Goal: Use online tool/utility: Utilize a website feature to perform a specific function

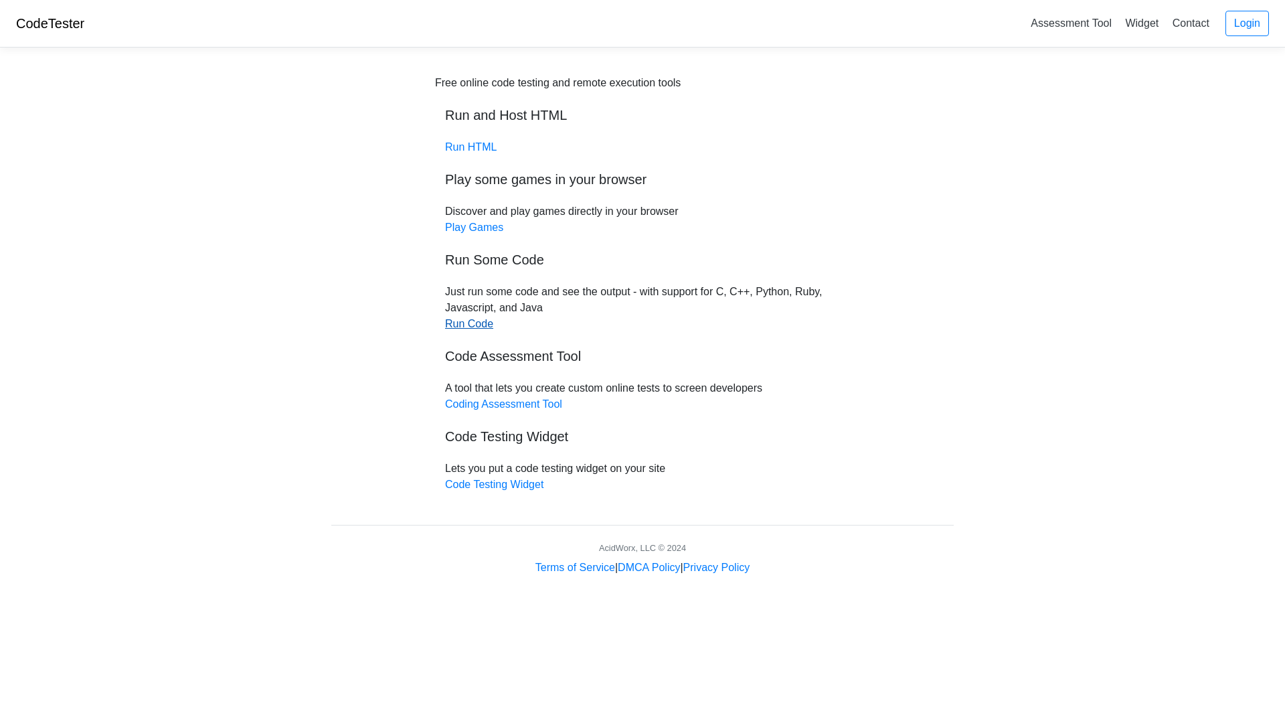
click at [482, 321] on link "Run Code" at bounding box center [469, 323] width 48 height 11
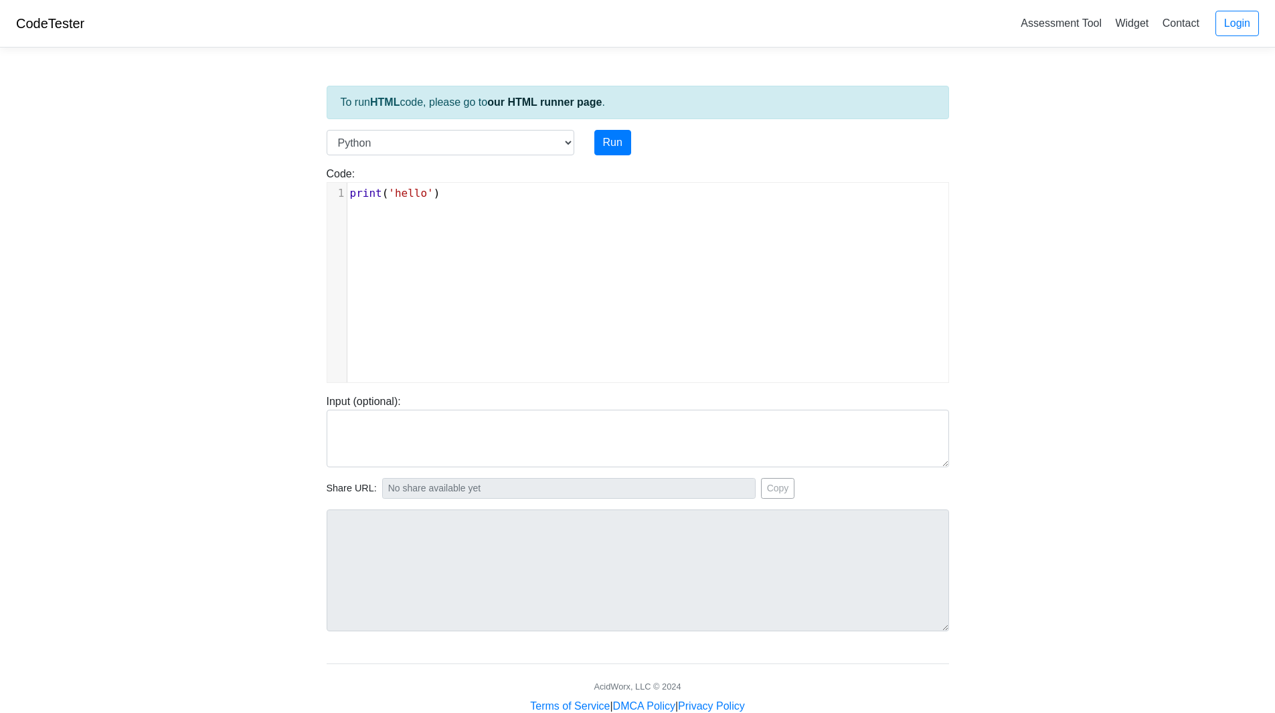
scroll to position [5, 0]
type textarea "print('hello')"
drag, startPoint x: 454, startPoint y: 208, endPoint x: 305, endPoint y: 196, distance: 149.8
click at [305, 196] on body "CodeTester Assessment Tool Widget Contact Login To run HTML code, please go to …" at bounding box center [637, 357] width 1275 height 714
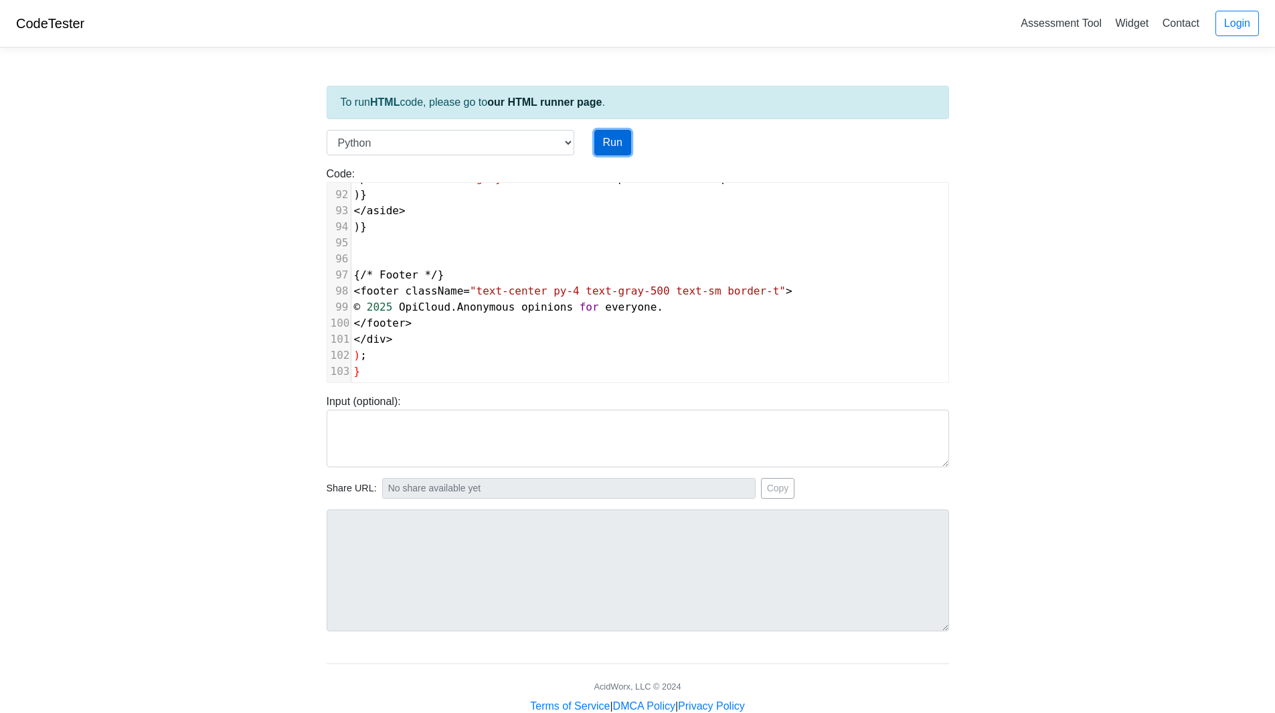
click at [619, 138] on button "Run" at bounding box center [613, 142] width 37 height 25
type input "https://codetester.io/runner?s=oQXdpnKwXR"
type textarea "Submission status: Runtime Error (NZEC) Stderr: File "script.py", line 1 import…"
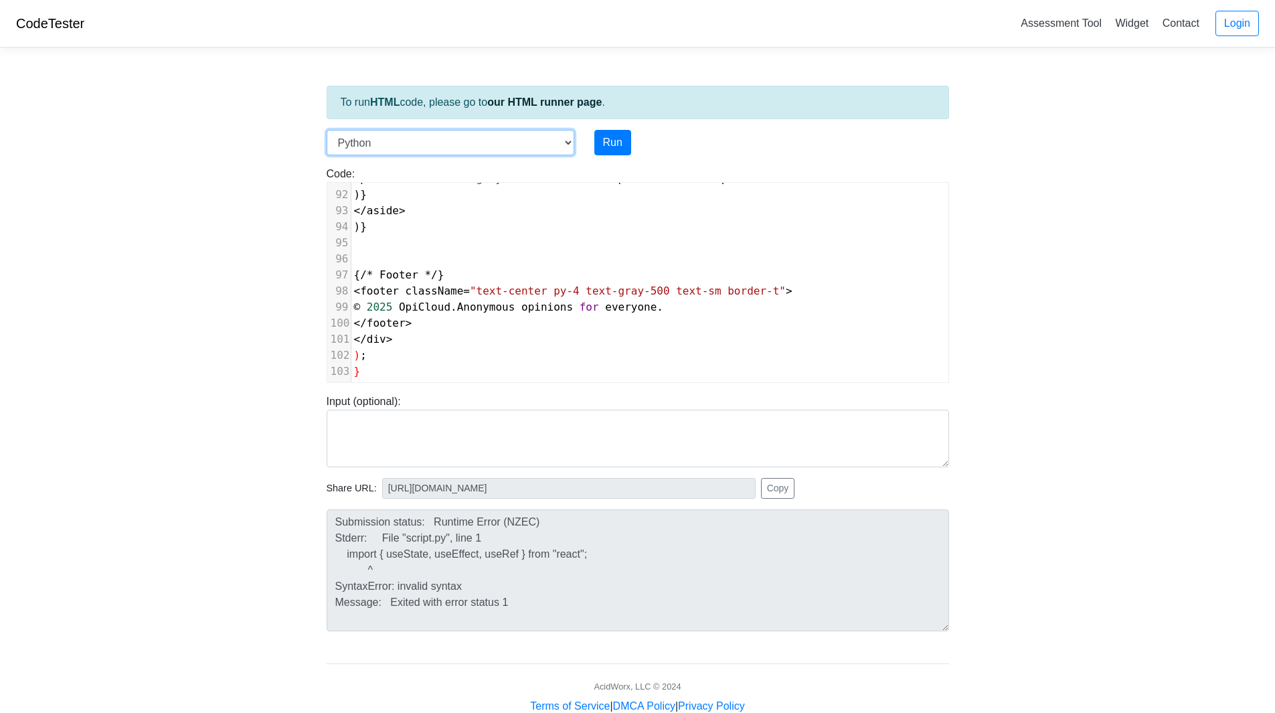
click at [443, 146] on select "C C++ Go Java Javascript Python Ruby" at bounding box center [451, 142] width 248 height 25
select select "cpp"
click at [327, 130] on select "C C++ Go Java Javascript Python Ruby" at bounding box center [451, 142] width 248 height 25
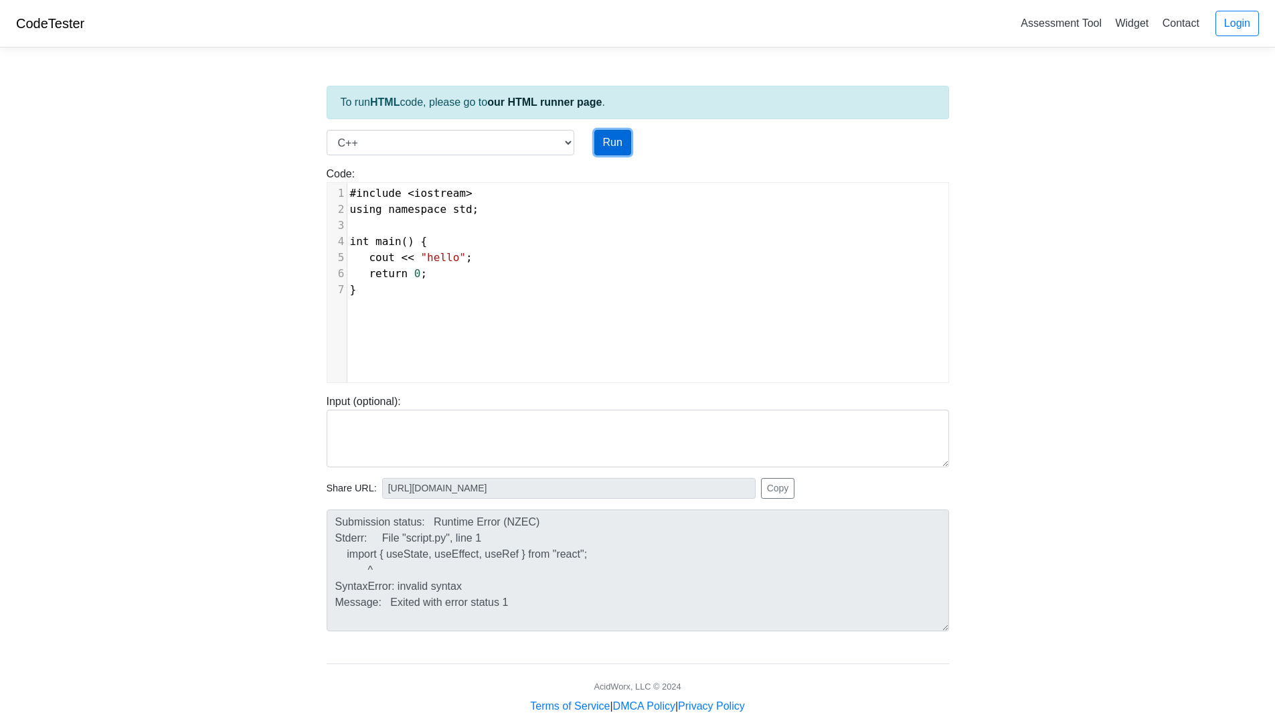
click at [619, 147] on button "Run" at bounding box center [613, 142] width 37 height 25
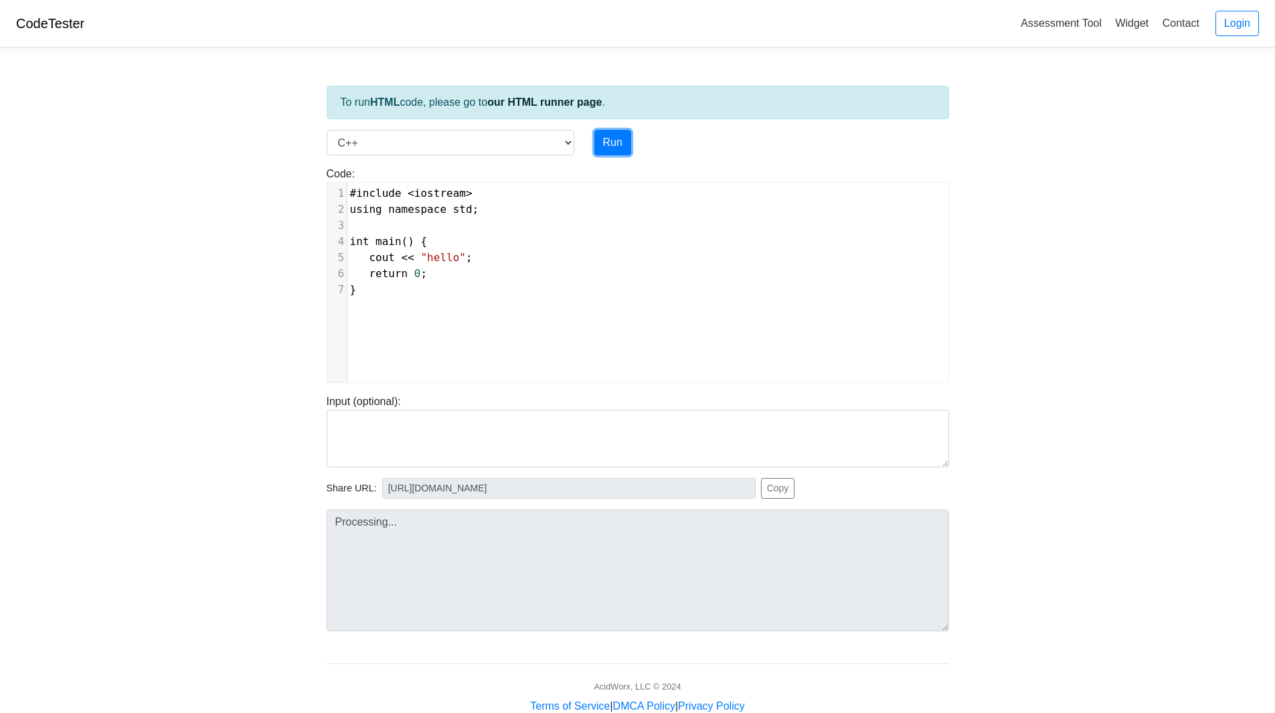
type input "https://codetester.io/runner?s=ZeX32Ed6lv"
type textarea "Stdout: hello"
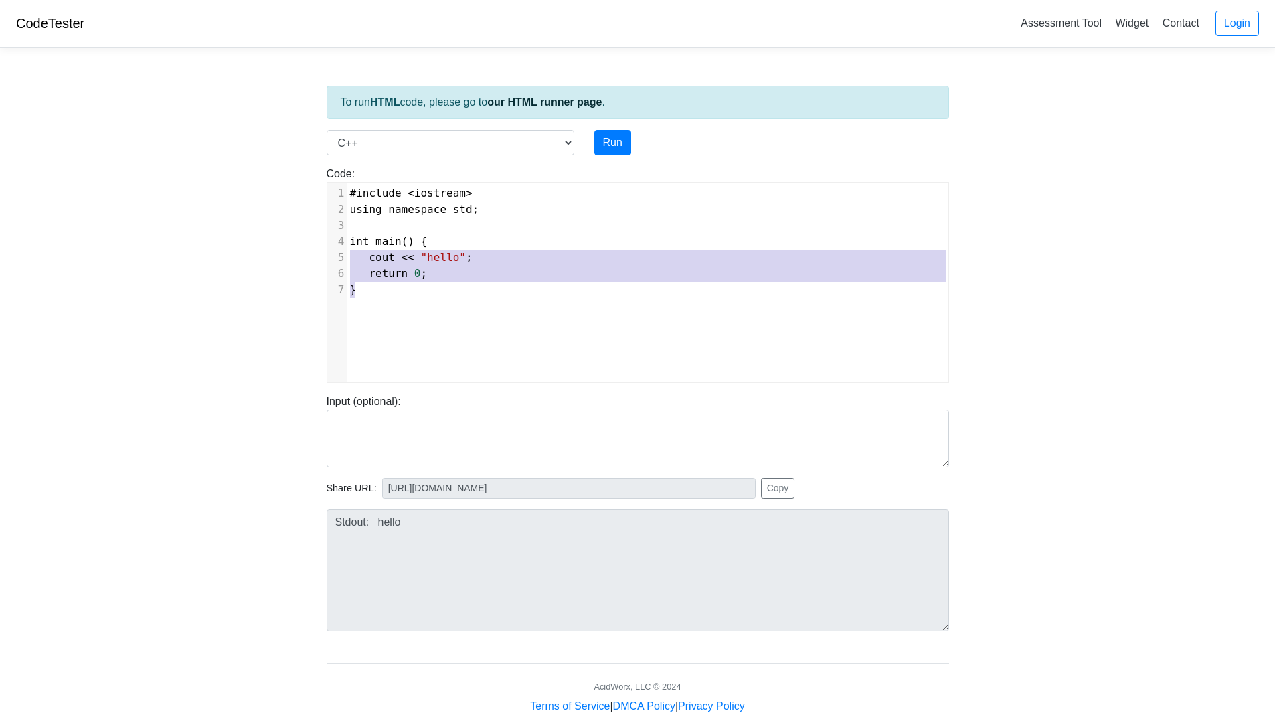
type textarea "#include <iostream> using namespace std; int main() { cout << "hello"; return 0…"
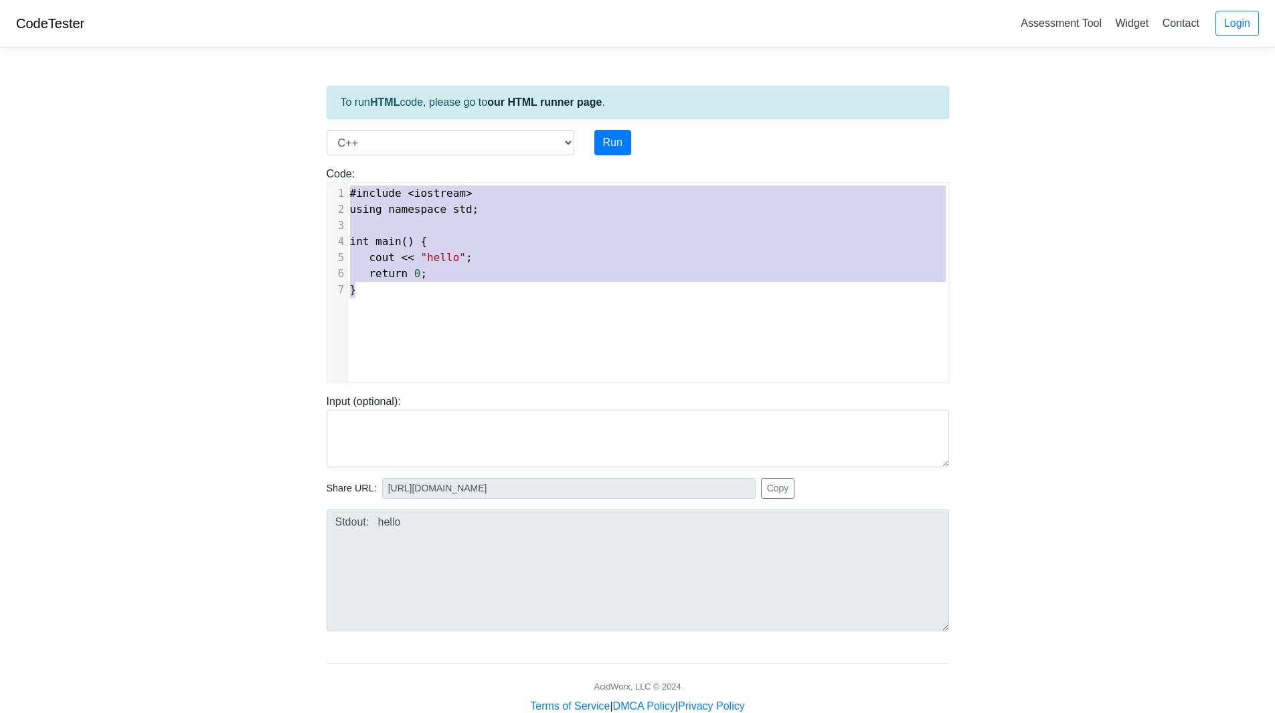
drag, startPoint x: 407, startPoint y: 293, endPoint x: 189, endPoint y: 40, distance: 333.7
click at [189, 40] on body "CodeTester Assessment Tool Widget Contact Login To run HTML code, please go to …" at bounding box center [637, 357] width 1275 height 714
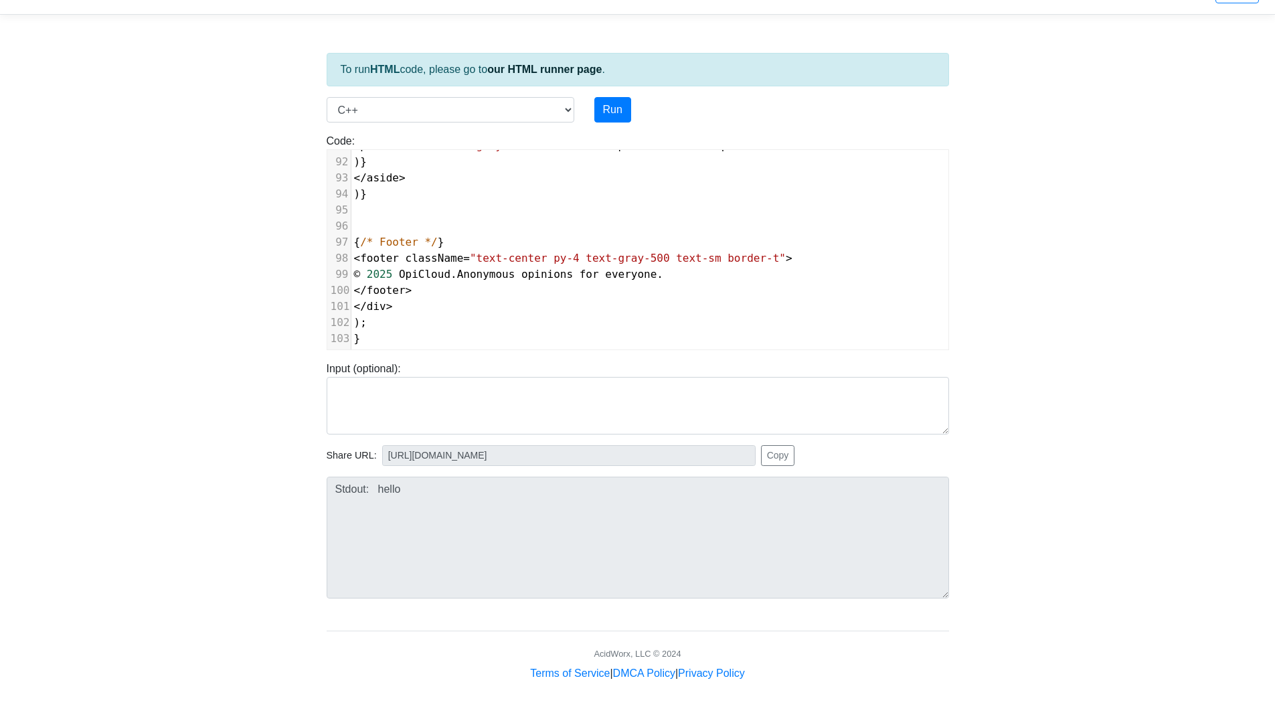
scroll to position [0, 0]
click at [603, 114] on button "Run" at bounding box center [613, 108] width 37 height 25
type input "https://codetester.io/runner?s=gVXBRP7eXQ"
type textarea "Submission status: Compilation Error Compile Output: main.cpp:36:4: warning: mi…"
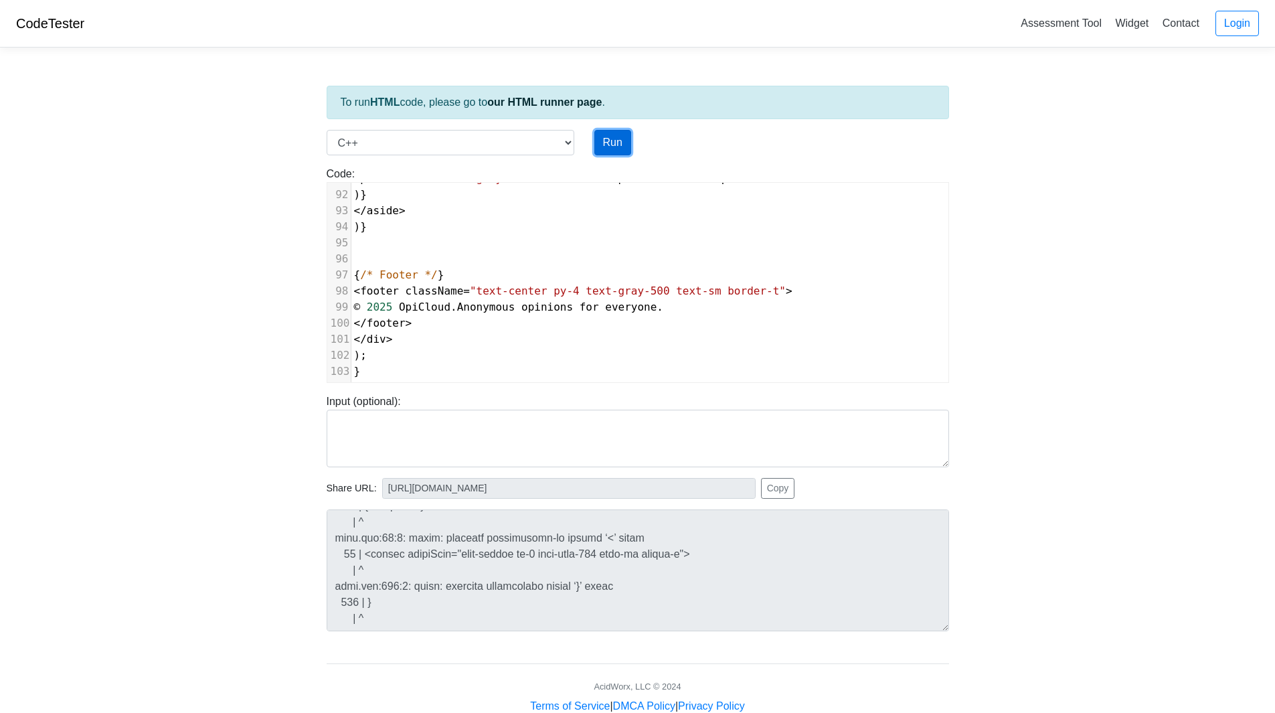
click at [618, 138] on button "Run" at bounding box center [613, 142] width 37 height 25
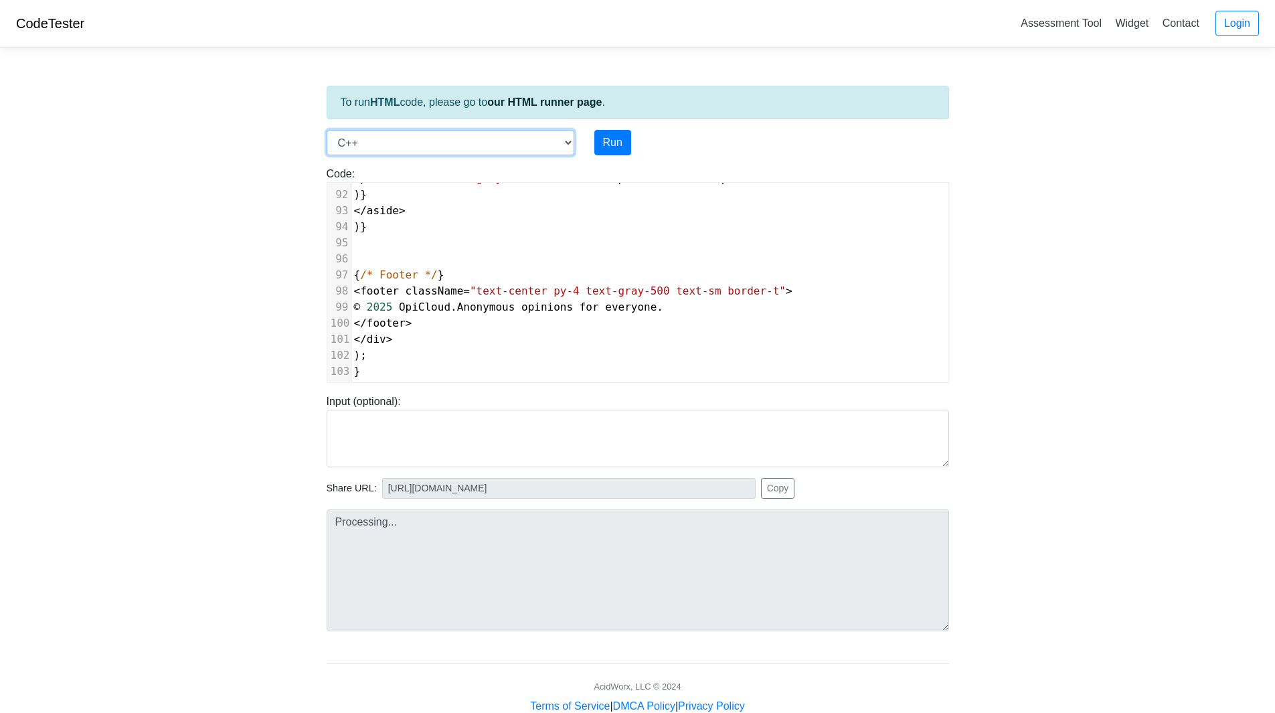
click at [473, 137] on select "C C++ Go Java Javascript Python Ruby" at bounding box center [451, 142] width 248 height 25
type input "https://codetester.io/runner?s=Axzb3rPwWJ"
type textarea "Submission status: Compilation Error Compile Output: main.cpp:36:4: warning: mi…"
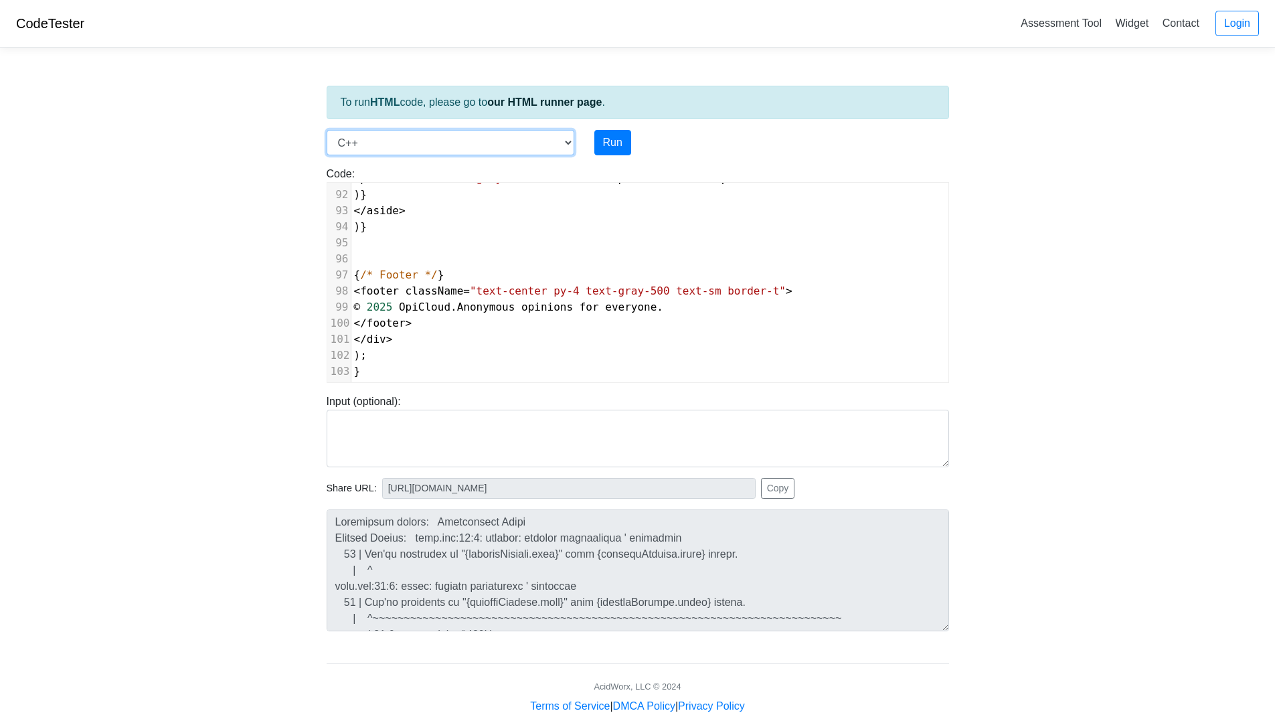
select select "javascript"
click at [327, 130] on select "C C++ Go Java Javascript Python Ruby" at bounding box center [451, 142] width 248 height 25
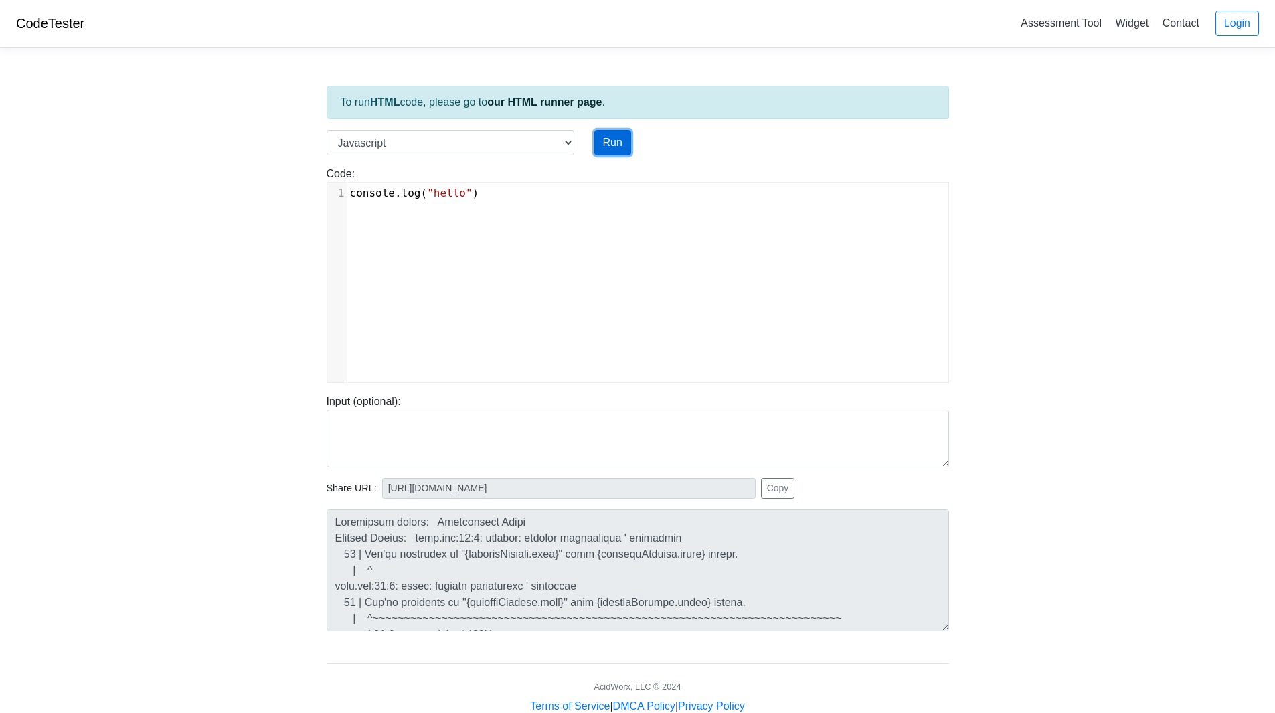
click at [618, 136] on button "Run" at bounding box center [613, 142] width 37 height 25
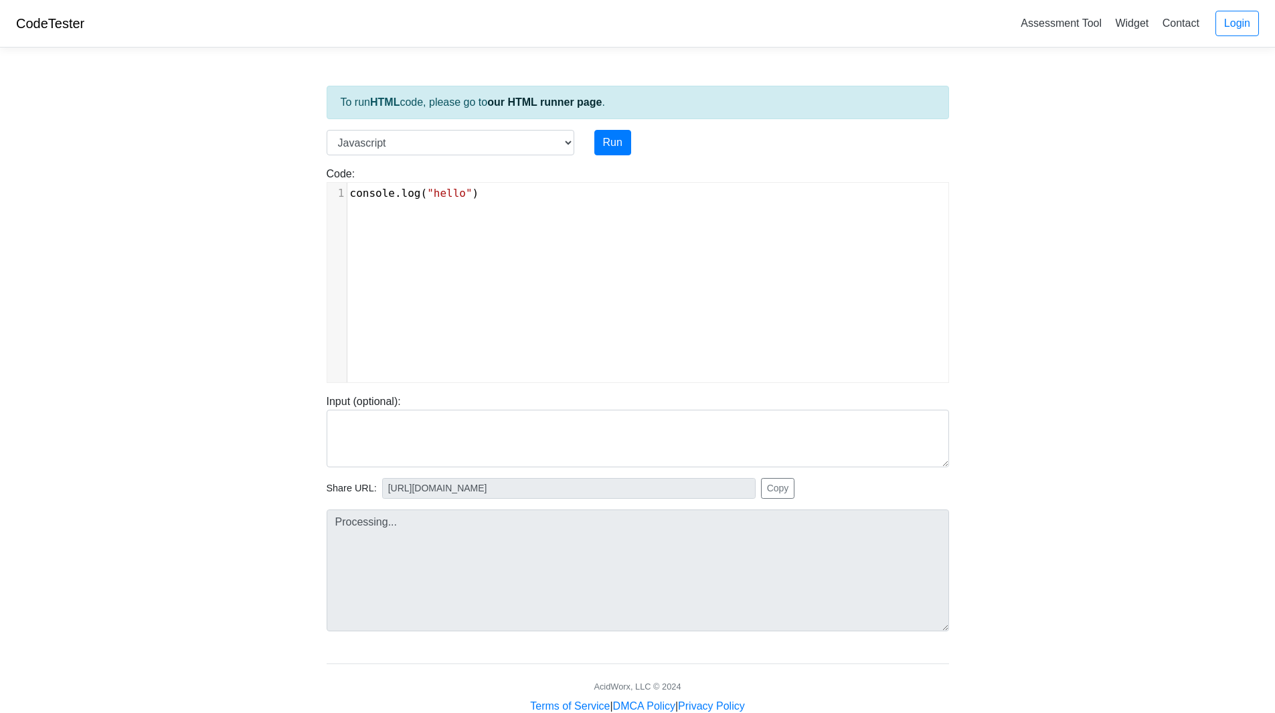
scroll to position [5, 0]
type textarea "console.log("hello")"
drag, startPoint x: 560, startPoint y: 188, endPoint x: 197, endPoint y: 173, distance: 363.8
click at [198, 173] on body "CodeTester Assessment Tool Widget Contact Login To run HTML code, please go to …" at bounding box center [637, 357] width 1275 height 714
type input "https://codetester.io/runner?s=N8lGEoOGz2"
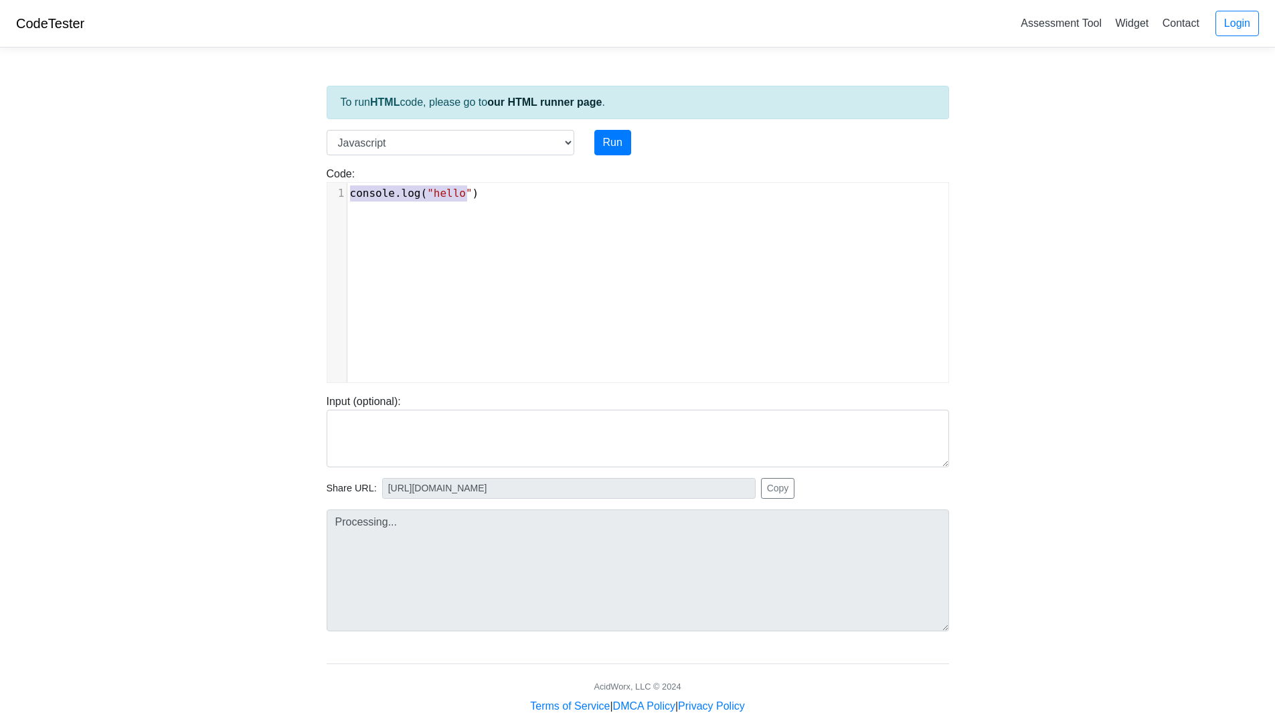
type textarea "Stdout: hello"
paste textarea
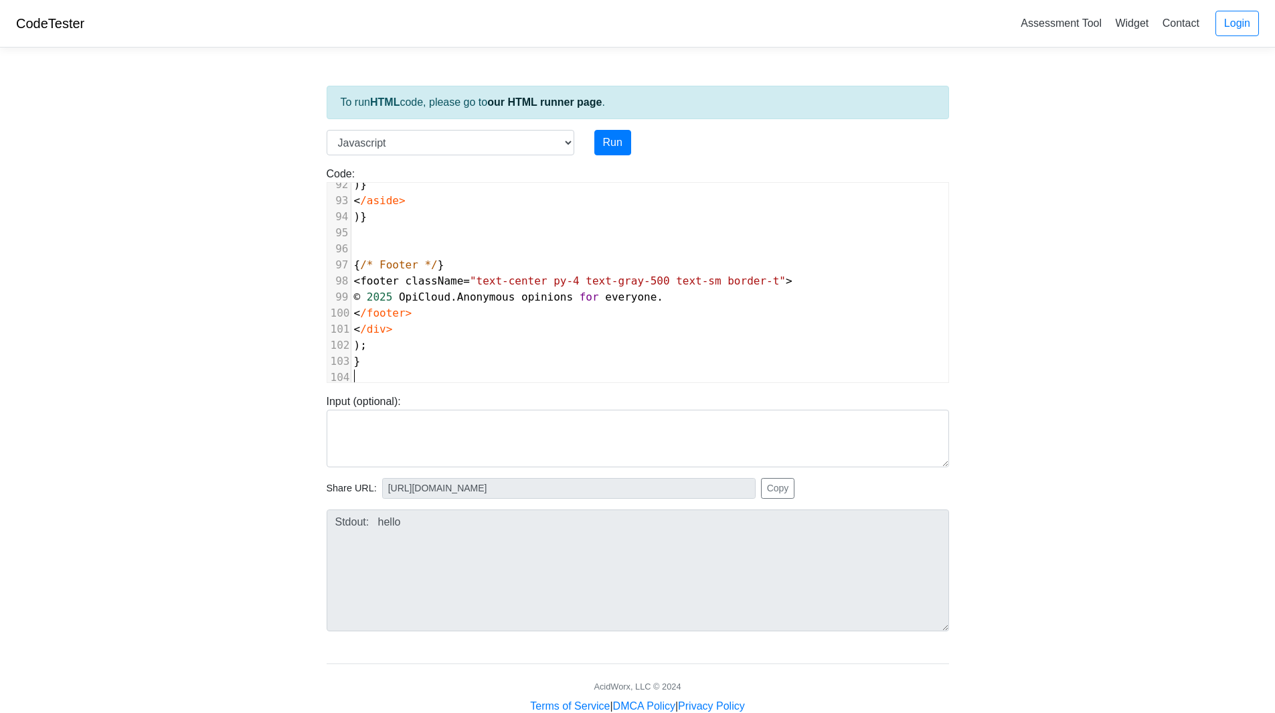
scroll to position [1487, 0]
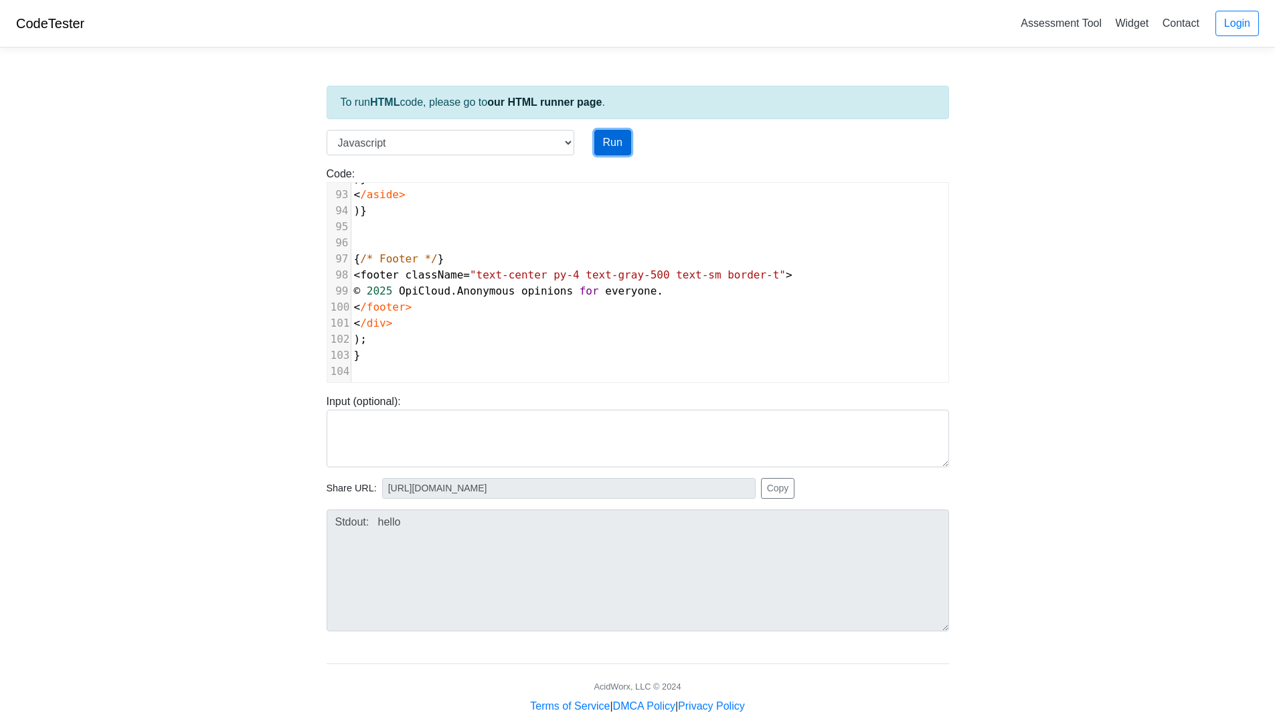
click at [617, 130] on button "Run" at bounding box center [613, 142] width 37 height 25
type input "https://codetester.io/runner?s=4QXO6v32l0"
type textarea "Submission status: Runtime Error (NZEC) Stderr: /box/script.js:1 import { useSt…"
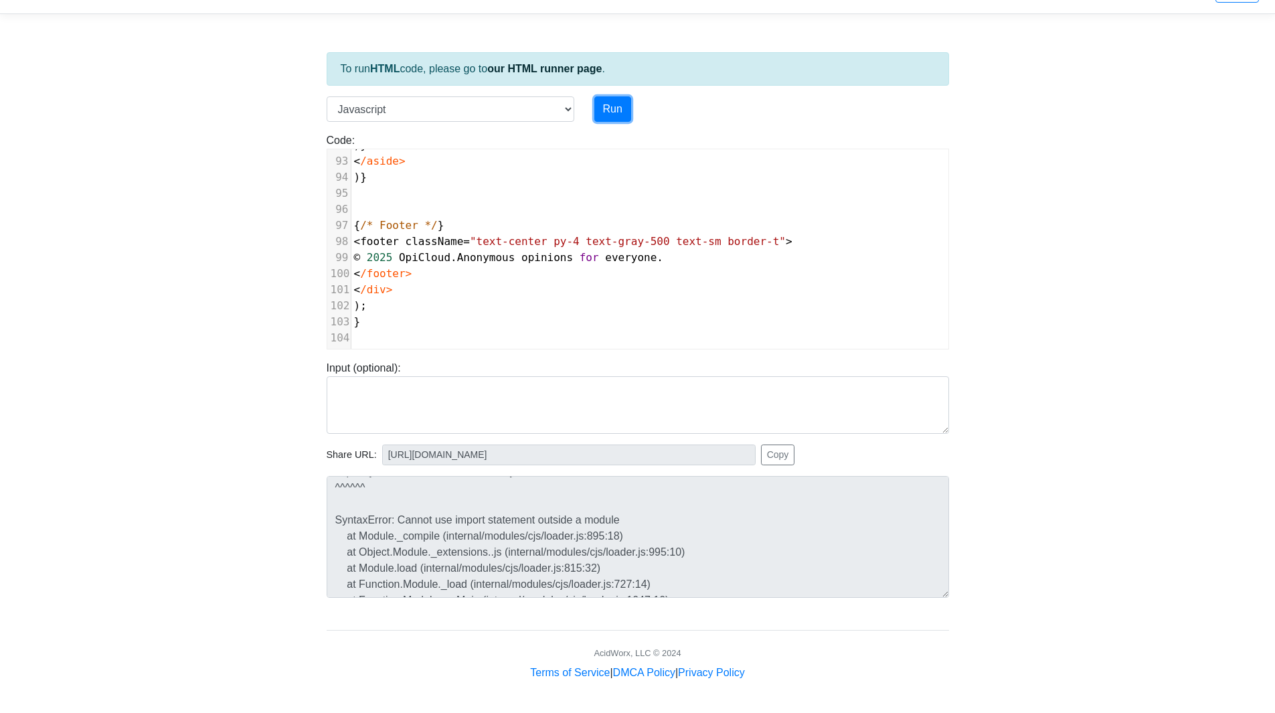
scroll to position [3, 0]
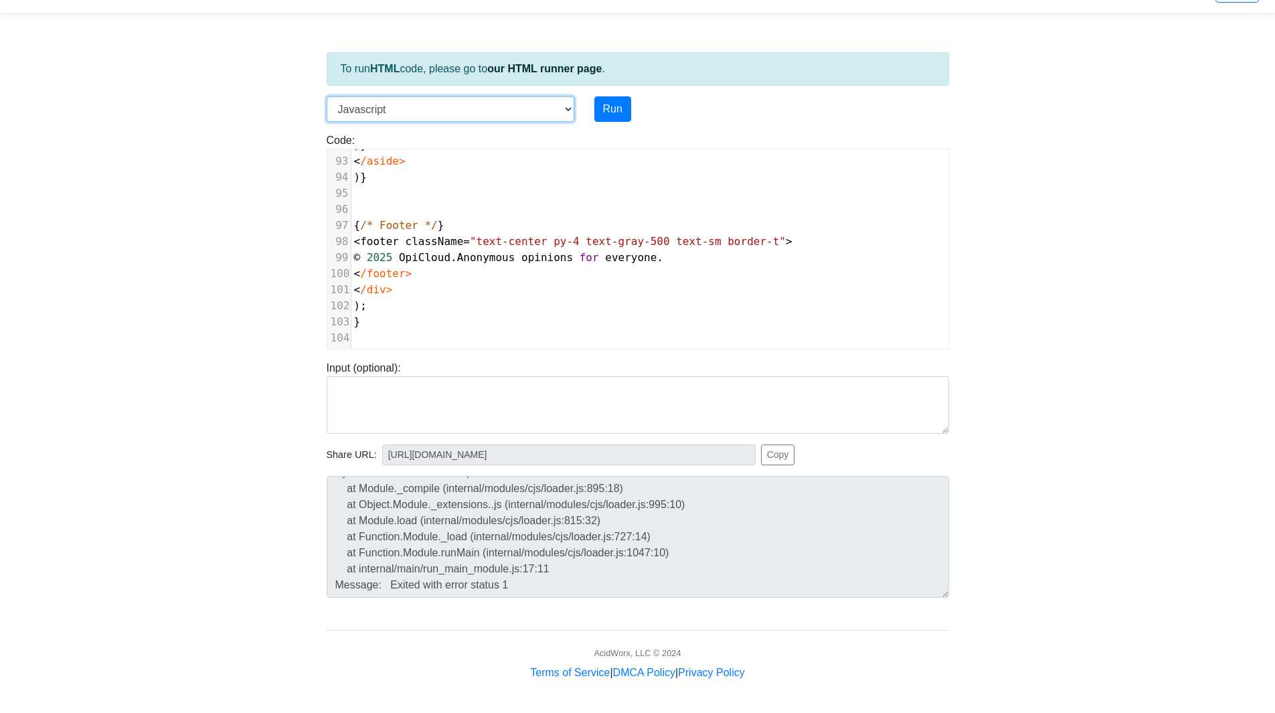
click at [418, 114] on select "C C++ Go Java Javascript Python Ruby" at bounding box center [451, 108] width 248 height 25
